Goal: Task Accomplishment & Management: Complete application form

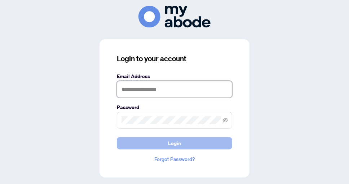
type input "**********"
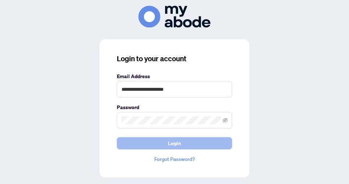
click at [172, 142] on span "Login" at bounding box center [174, 144] width 13 height 12
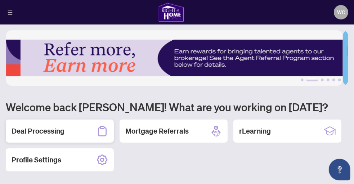
click at [64, 130] on h2 "Deal Processing" at bounding box center [38, 131] width 53 height 10
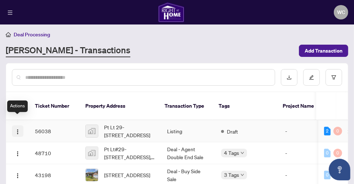
click at [17, 129] on img "button" at bounding box center [18, 132] width 6 height 6
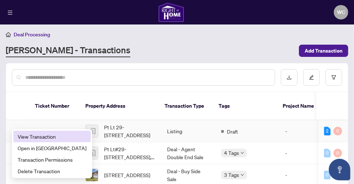
click at [36, 140] on span "View Transaction" at bounding box center [52, 137] width 69 height 8
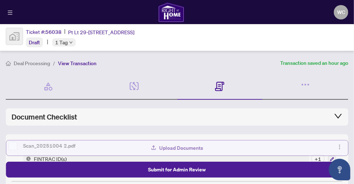
click at [170, 150] on span "Upload Documents" at bounding box center [182, 148] width 44 height 12
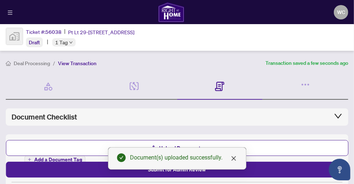
click at [233, 160] on icon "close" at bounding box center [234, 159] width 6 height 6
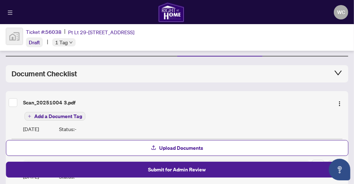
scroll to position [58, 0]
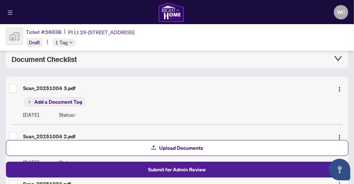
click at [61, 103] on span "Add a Document Tag" at bounding box center [58, 101] width 48 height 5
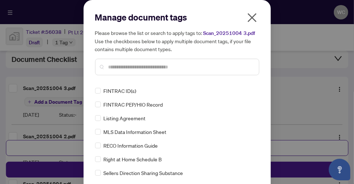
click at [109, 67] on input "text" at bounding box center [180, 67] width 145 height 8
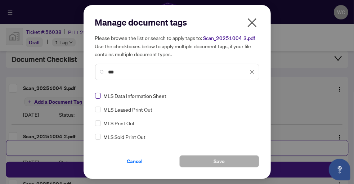
type input "***"
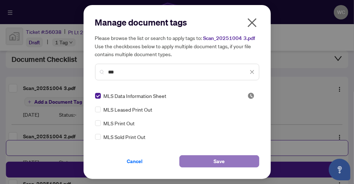
click at [210, 161] on button "Save" at bounding box center [219, 161] width 80 height 12
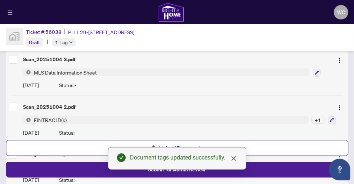
scroll to position [101, 0]
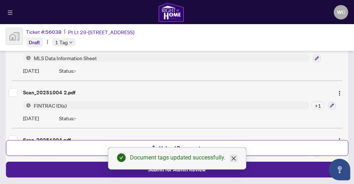
click at [234, 160] on icon "close" at bounding box center [234, 159] width 6 height 6
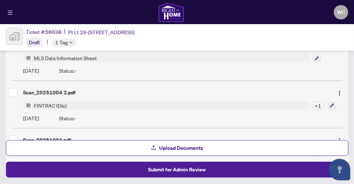
click at [59, 104] on span "FINTRAC ID(s)" at bounding box center [50, 106] width 39 height 8
click at [195, 55] on span "MLS Data Information Sheet" at bounding box center [166, 58] width 286 height 8
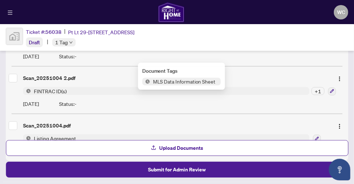
scroll to position [142, 0]
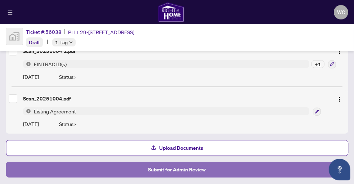
click at [227, 171] on button "Submit for Admin Review" at bounding box center [177, 170] width 343 height 16
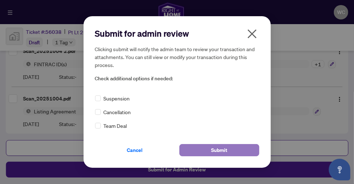
click at [224, 147] on span "Submit" at bounding box center [219, 150] width 16 height 12
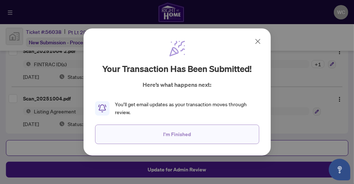
click at [190, 135] on span "I'm Finished" at bounding box center [177, 135] width 28 height 12
